Goal: Task Accomplishment & Management: Manage account settings

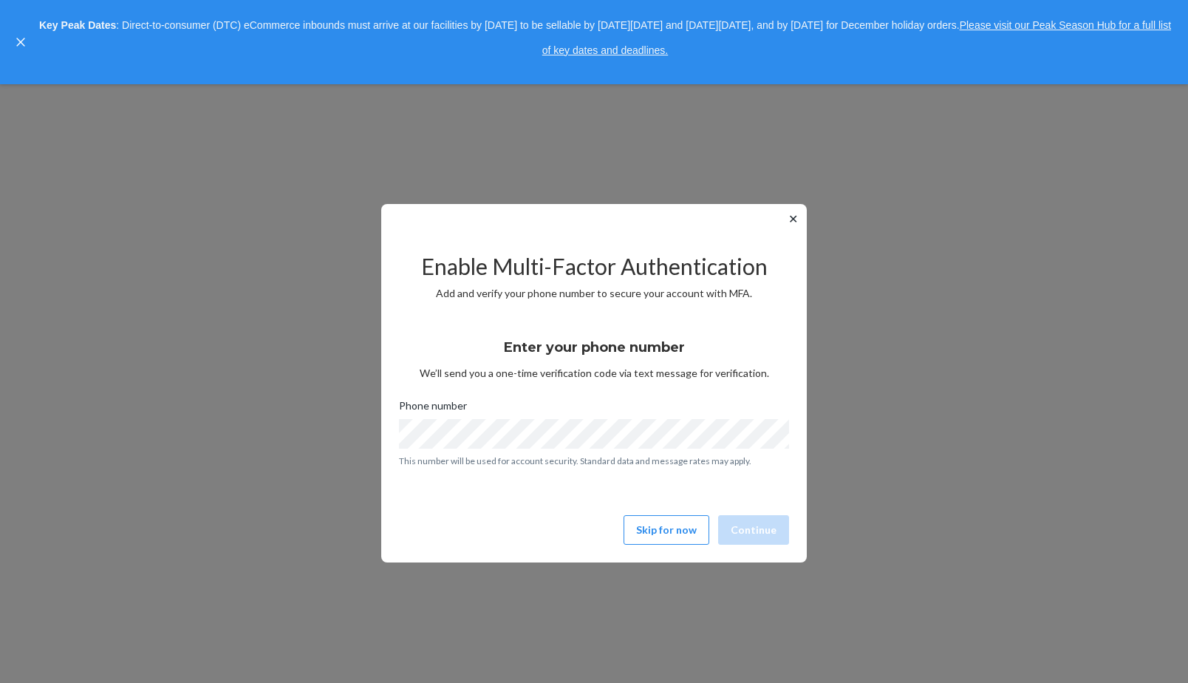
click at [786, 220] on button "✕" at bounding box center [793, 219] width 16 height 18
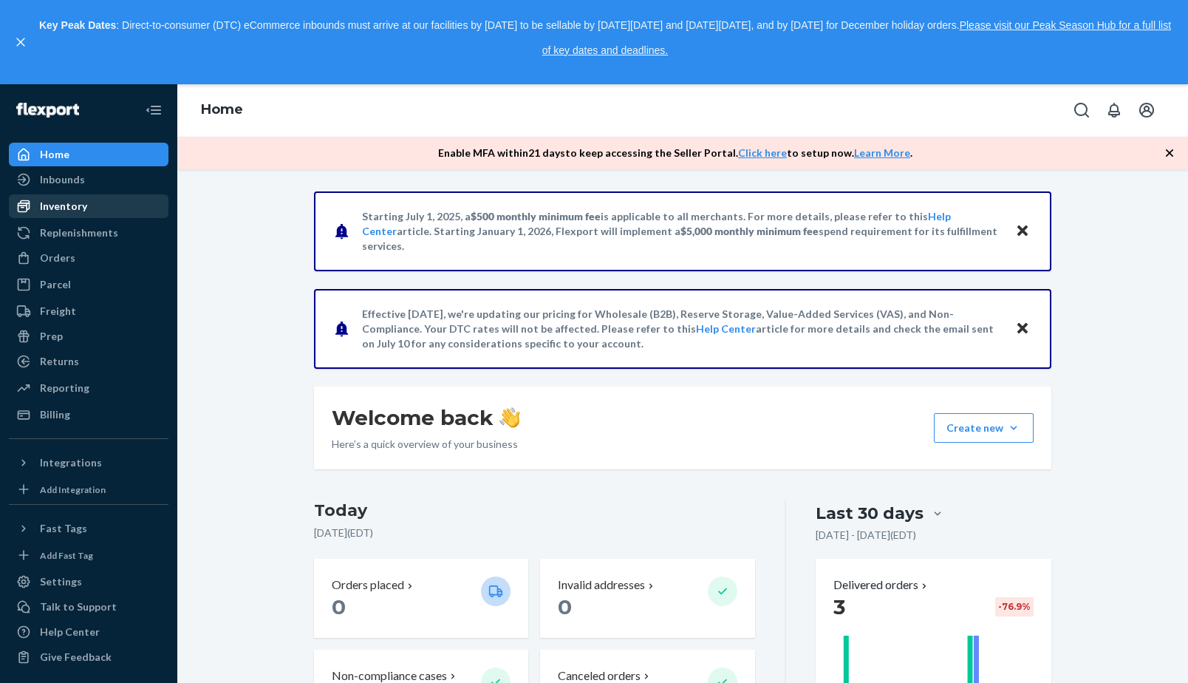
click at [71, 206] on div "Inventory" at bounding box center [63, 206] width 47 height 15
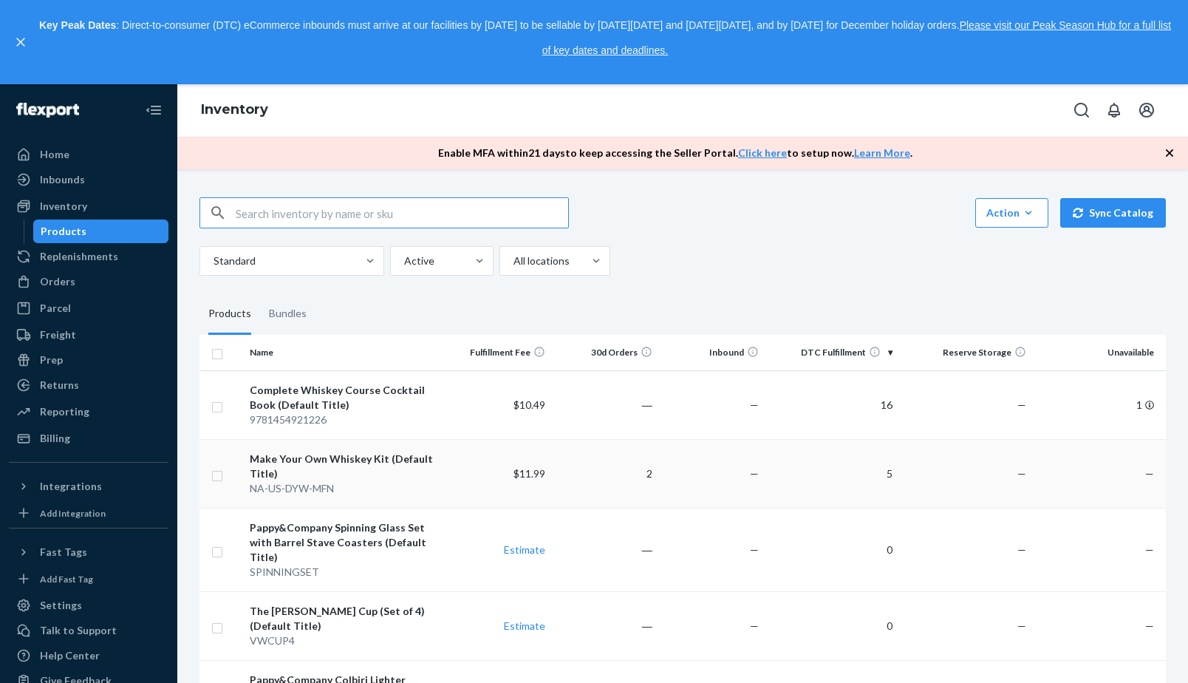
click at [215, 466] on input "checkbox" at bounding box center [217, 474] width 12 height 16
checkbox input "true"
click at [217, 398] on input "checkbox" at bounding box center [217, 406] width 12 height 16
checkbox input "true"
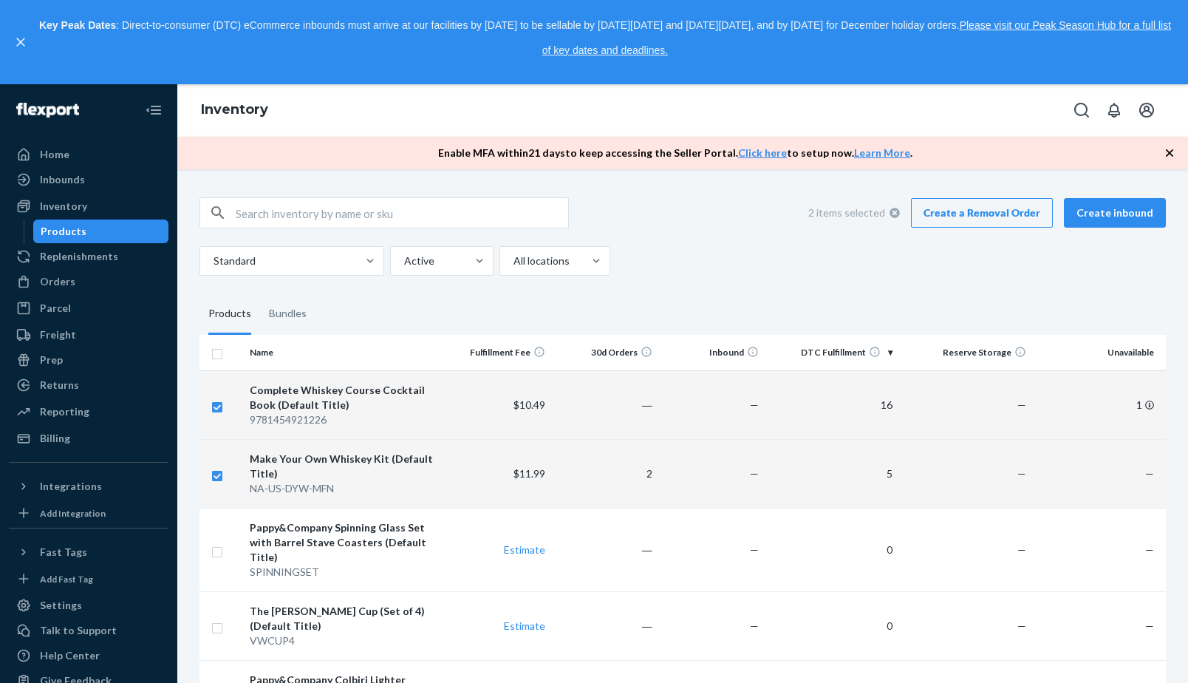
click at [961, 202] on link "Create a Removal Order" at bounding box center [982, 213] width 142 height 30
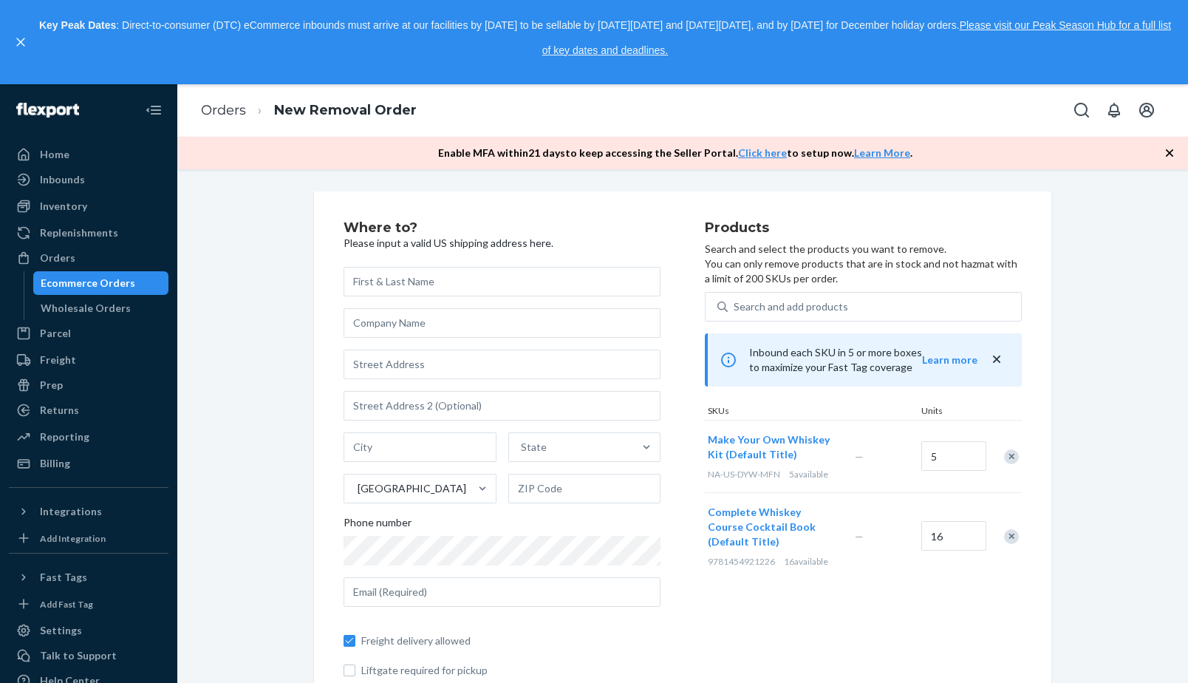
type input "k"
type input "[PERSON_NAME]"
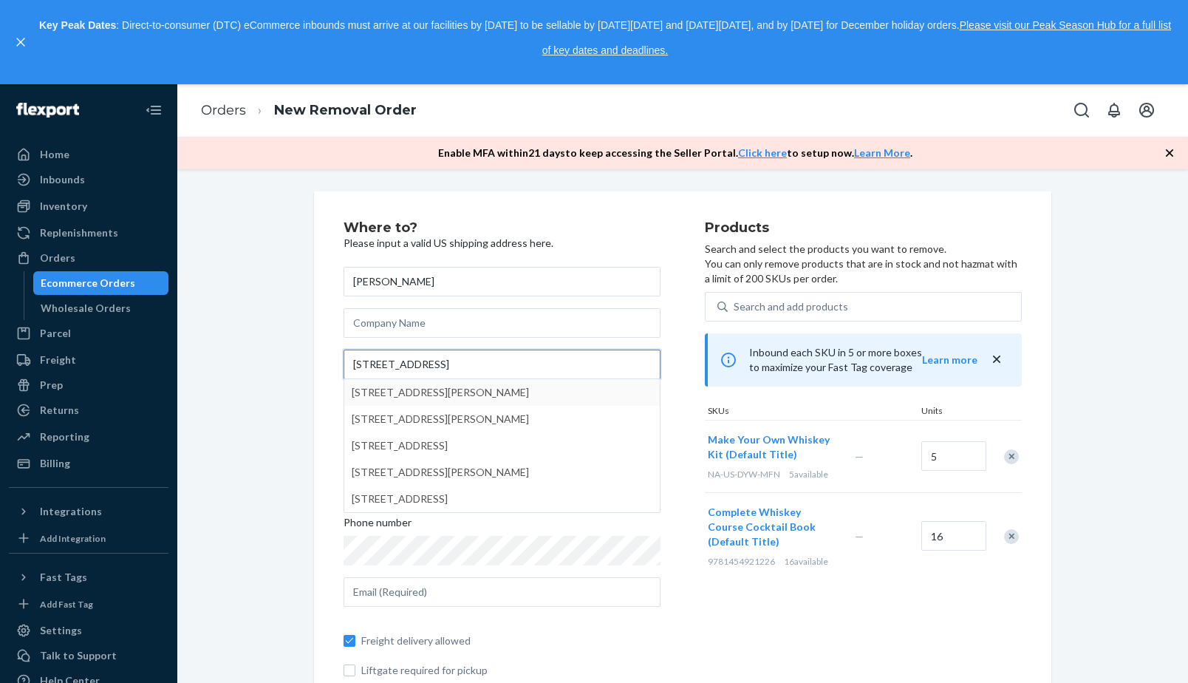
type input "[STREET_ADDRESS]"
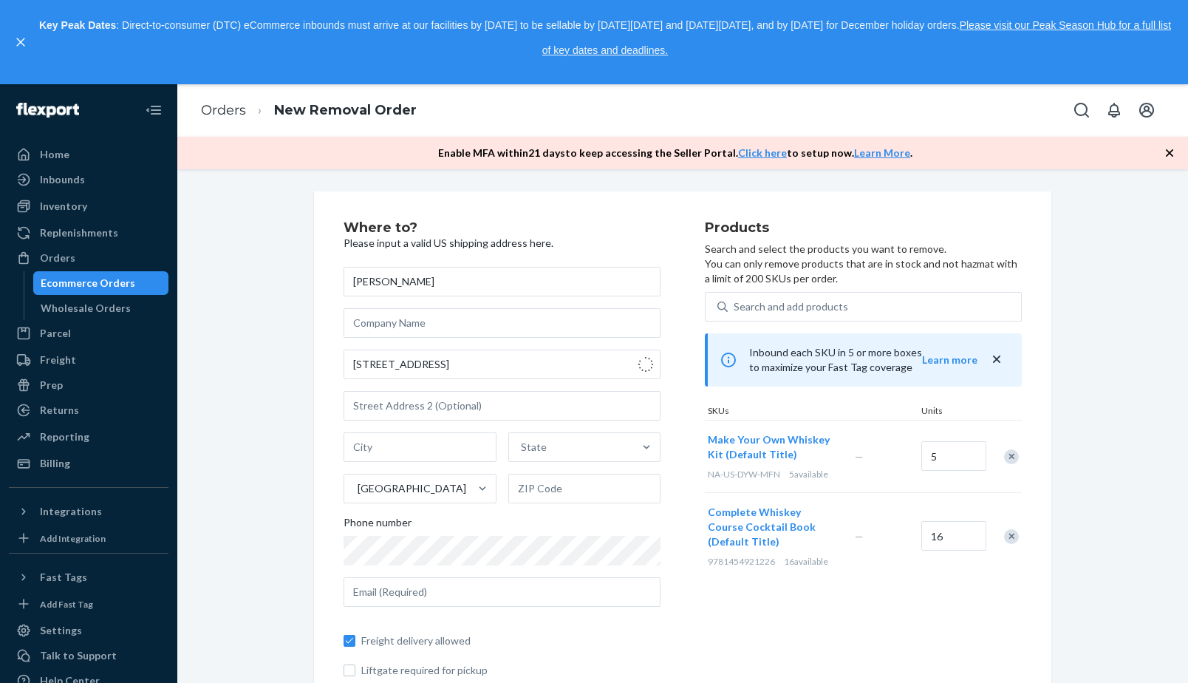
type input "Cape [PERSON_NAME]"
type input "04107"
type input "[STREET_ADDRESS]"
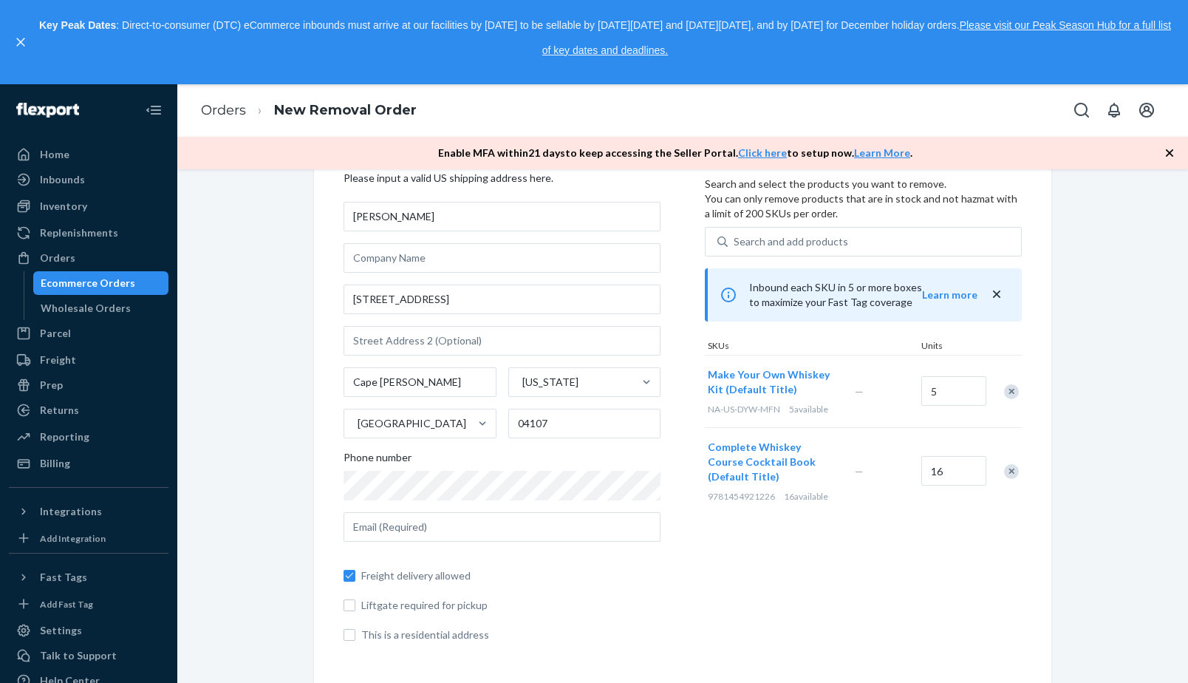
click at [236, 392] on div "Where to? Please input a valid US shipping address here. [PERSON_NAME] [STREET_…" at bounding box center [682, 404] width 989 height 557
type input "[PERSON_NAME][EMAIL_ADDRESS][DOMAIN_NAME]"
click at [296, 569] on div "Where to? Please input a valid US shipping address here. [PERSON_NAME] [STREET_…" at bounding box center [682, 569] width 989 height 886
click at [350, 631] on input "This is a residential address" at bounding box center [350, 635] width 12 height 12
checkbox input "true"
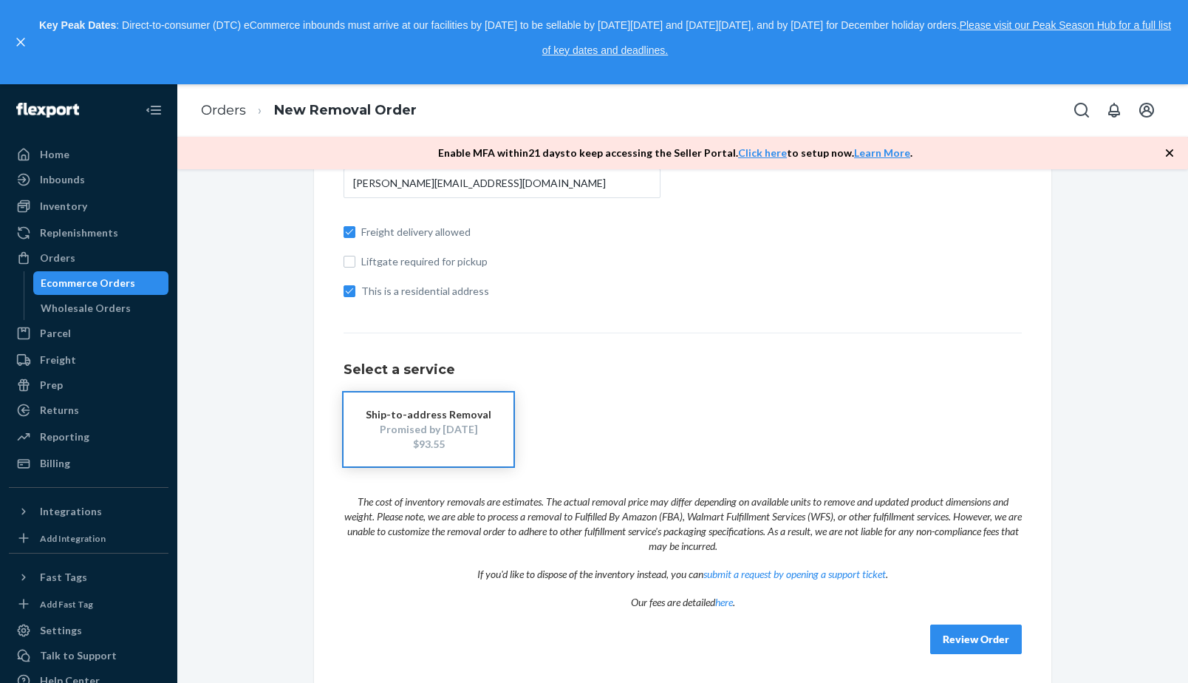
scroll to position [408, 0]
click at [961, 635] on button "Review Order" at bounding box center [976, 640] width 92 height 30
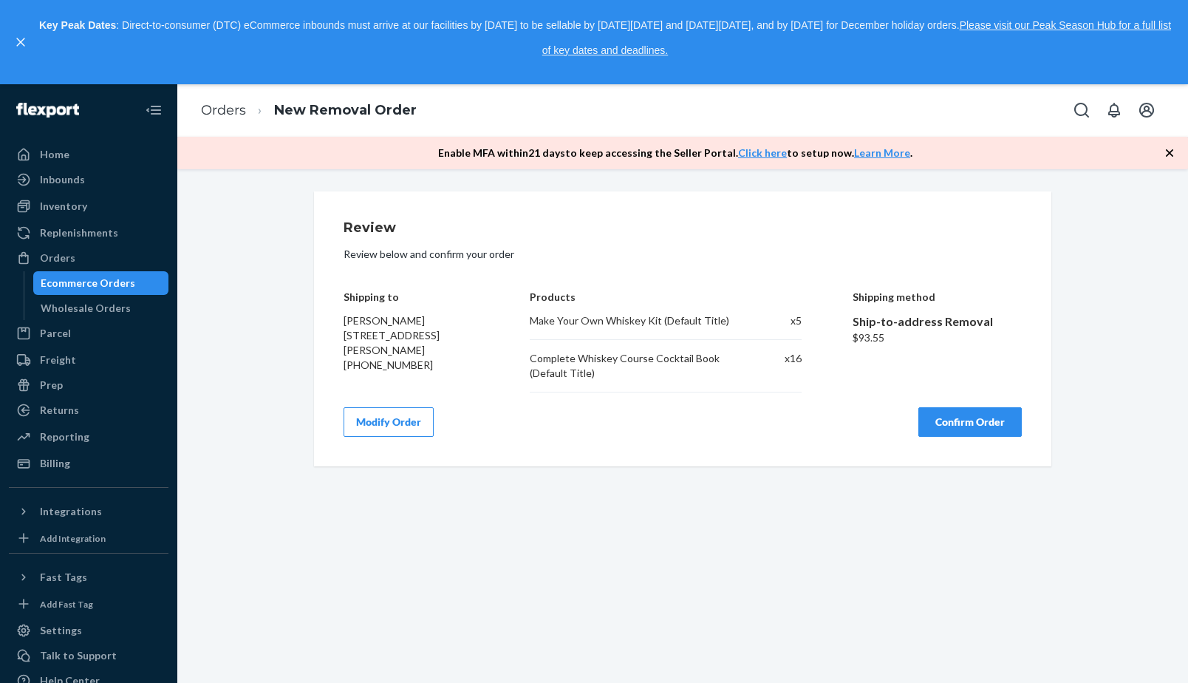
scroll to position [0, 0]
click at [970, 414] on button "Confirm Order" at bounding box center [969, 422] width 103 height 30
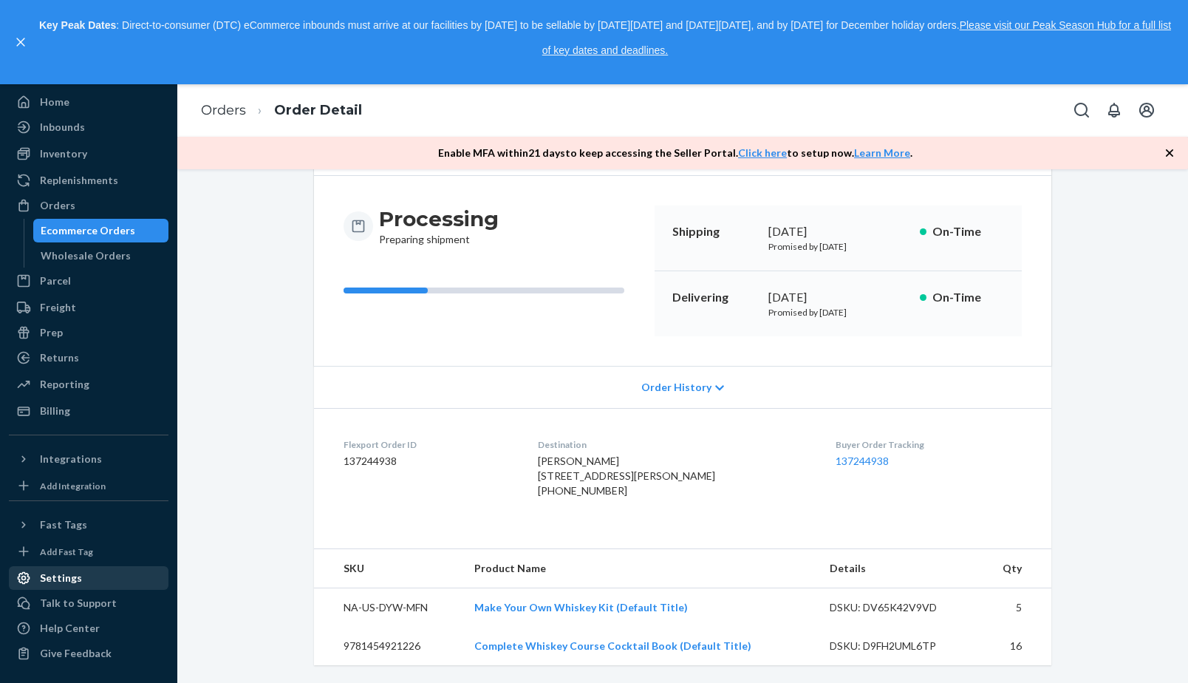
scroll to position [64, 0]
click at [103, 567] on link "Settings" at bounding box center [89, 578] width 160 height 24
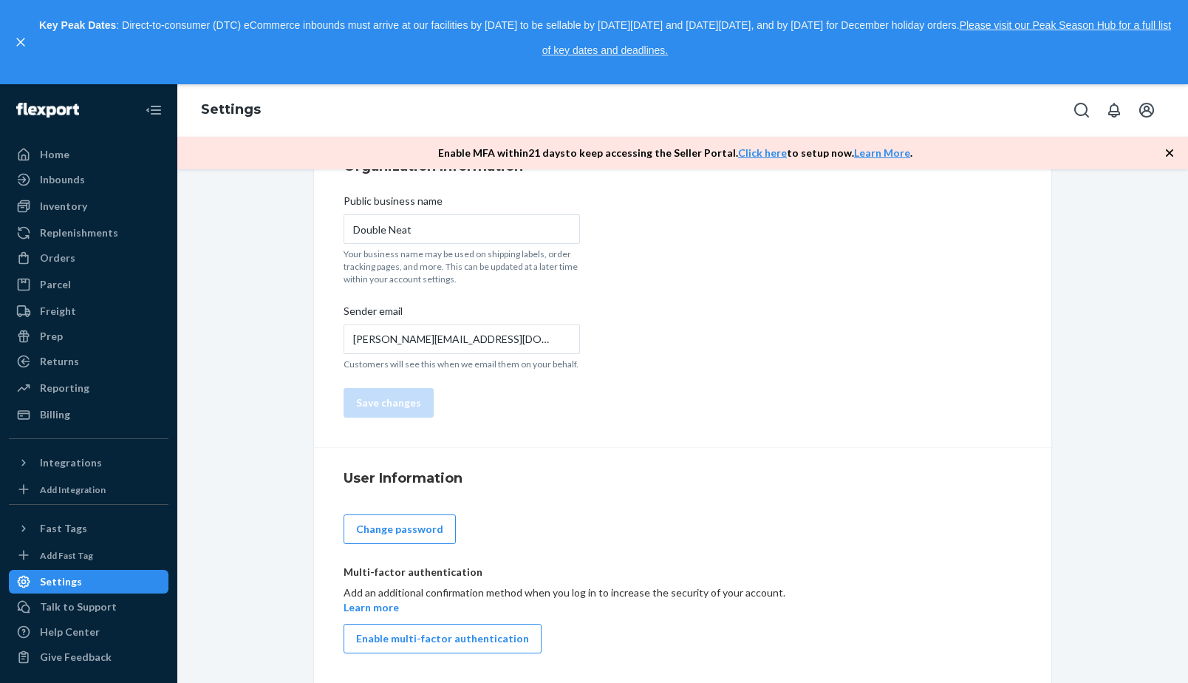
scroll to position [110, 0]
